Goal: Information Seeking & Learning: Learn about a topic

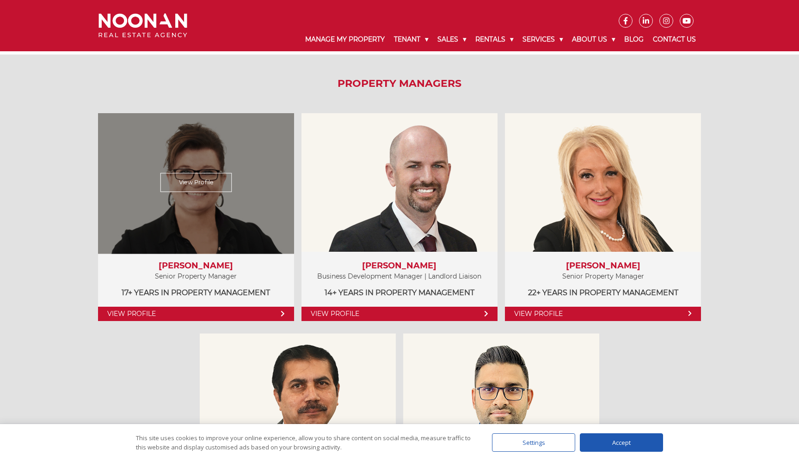
scroll to position [433, 0]
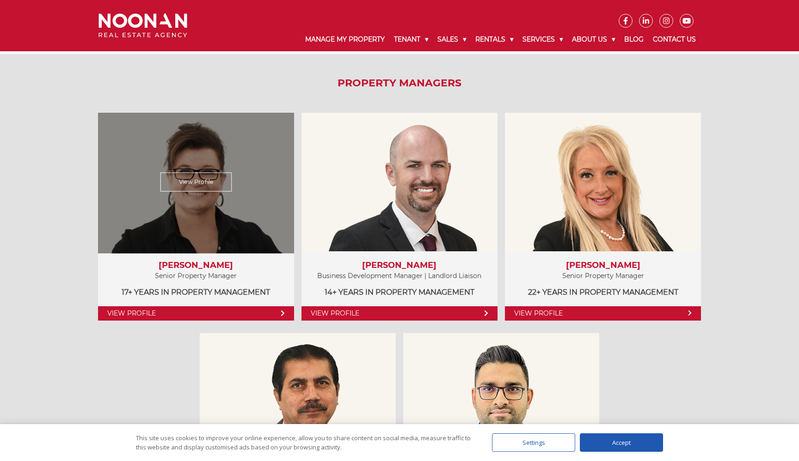
click at [138, 314] on link "View Profile" at bounding box center [196, 313] width 196 height 14
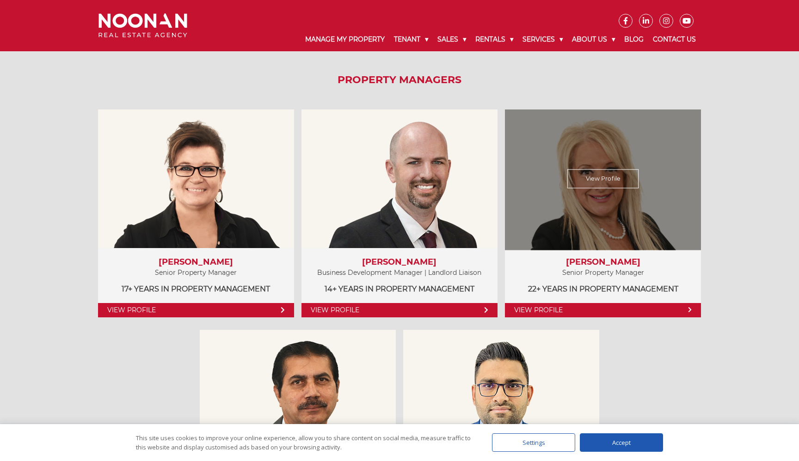
scroll to position [430, 0]
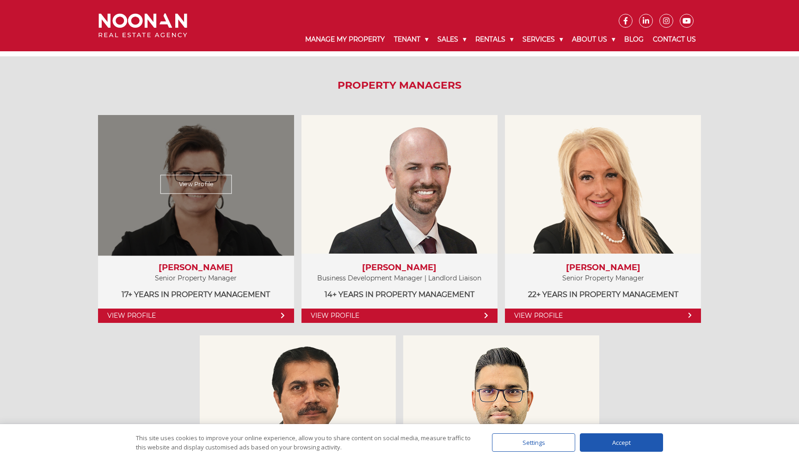
click at [237, 312] on link "View Profile" at bounding box center [196, 316] width 196 height 14
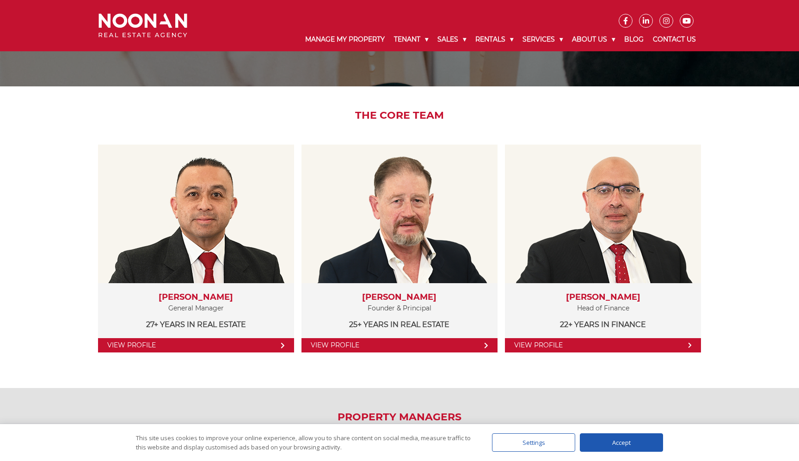
scroll to position [101, 0]
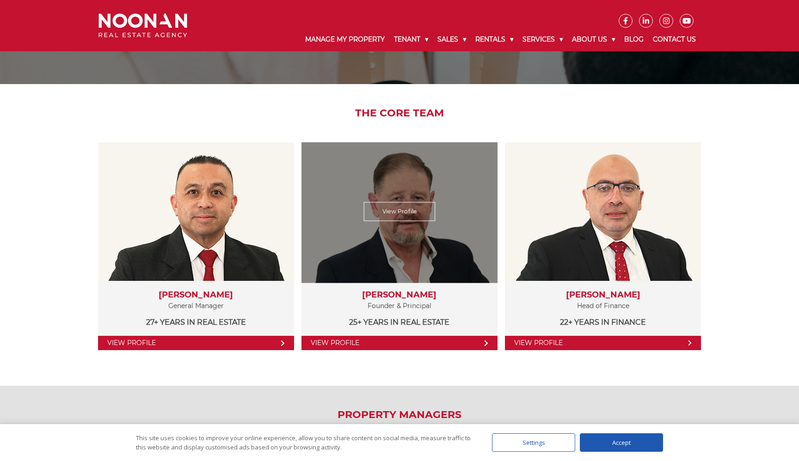
click at [419, 343] on link "View Profile" at bounding box center [399, 343] width 196 height 14
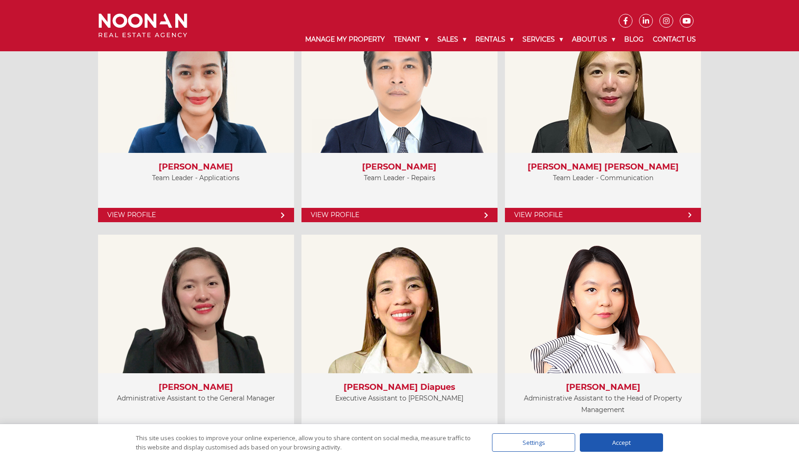
scroll to position [2401, 0]
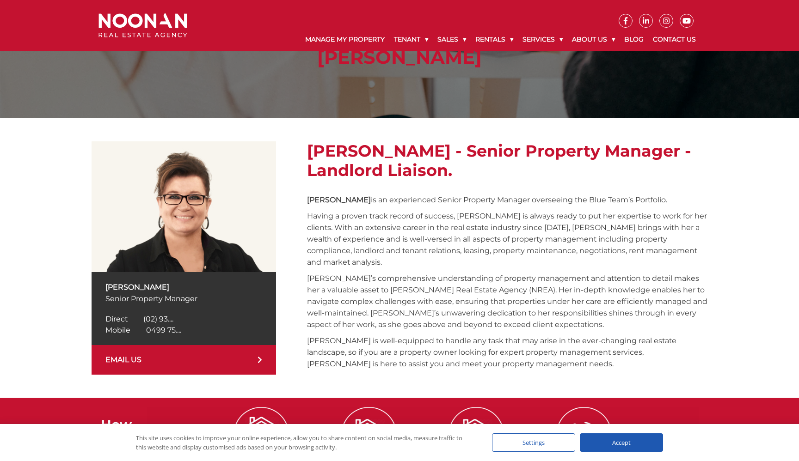
scroll to position [72, 0]
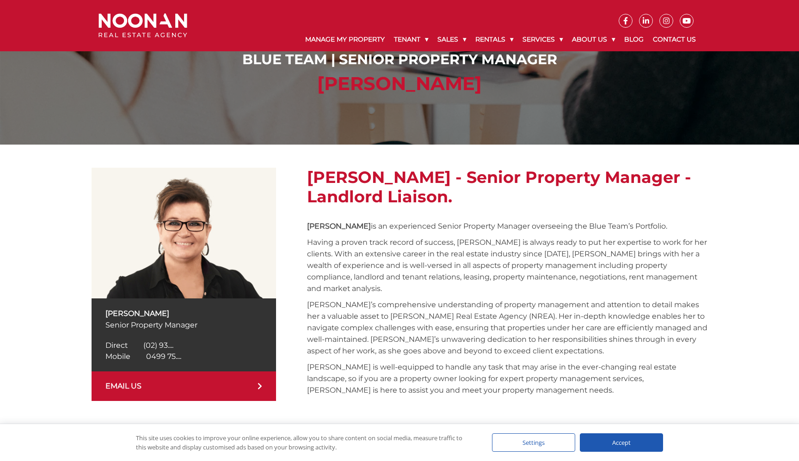
scroll to position [47, 0]
